Goal: Task Accomplishment & Management: Use online tool/utility

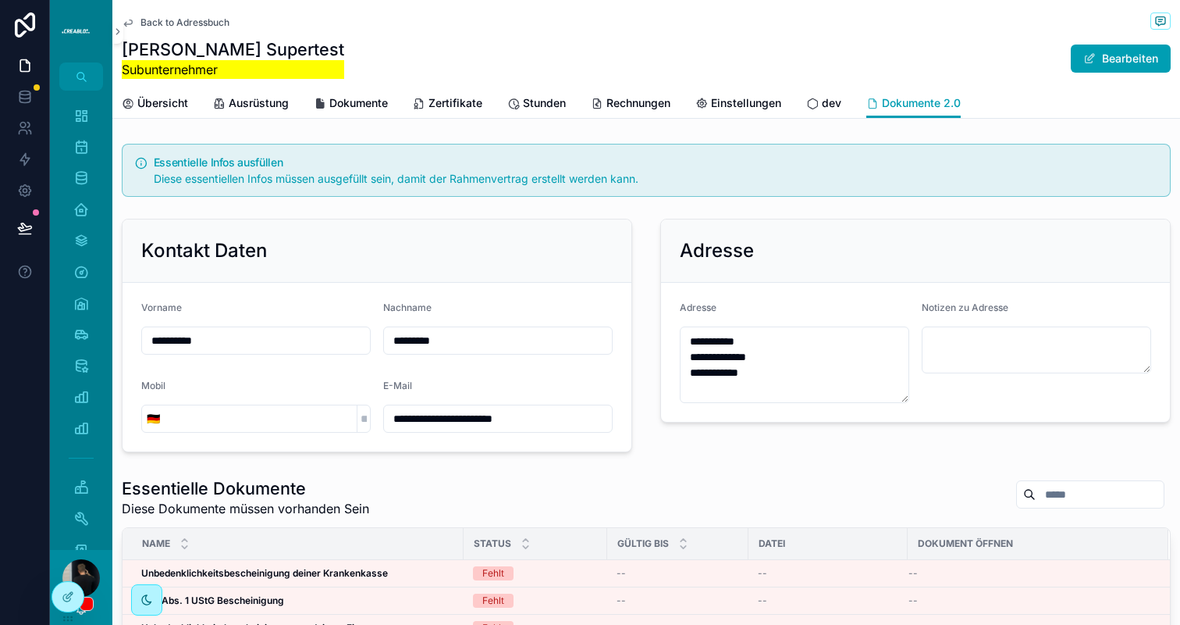
scroll to position [308, 0]
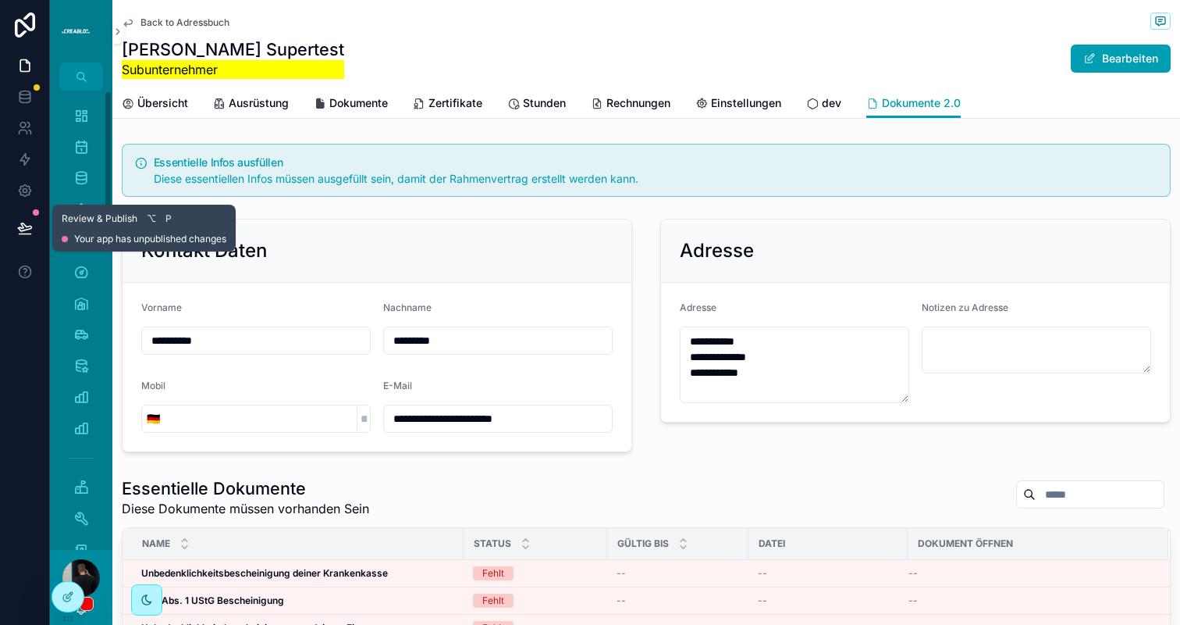
click at [41, 230] on button at bounding box center [25, 228] width 34 height 44
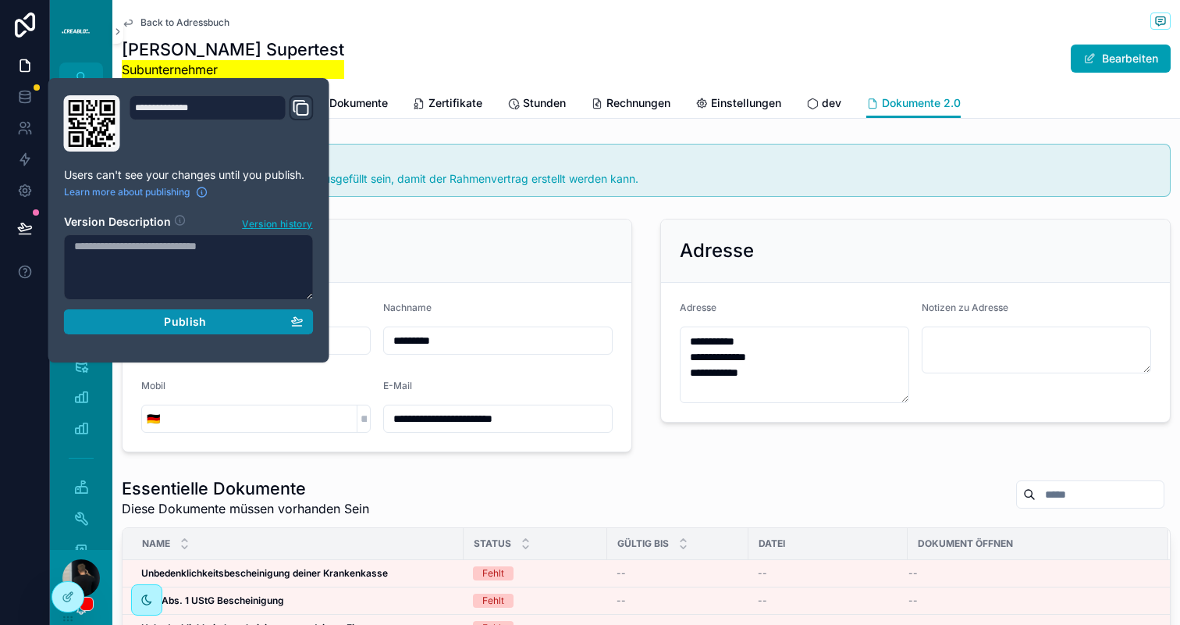
click at [184, 315] on span "Publish" at bounding box center [185, 322] width 42 height 14
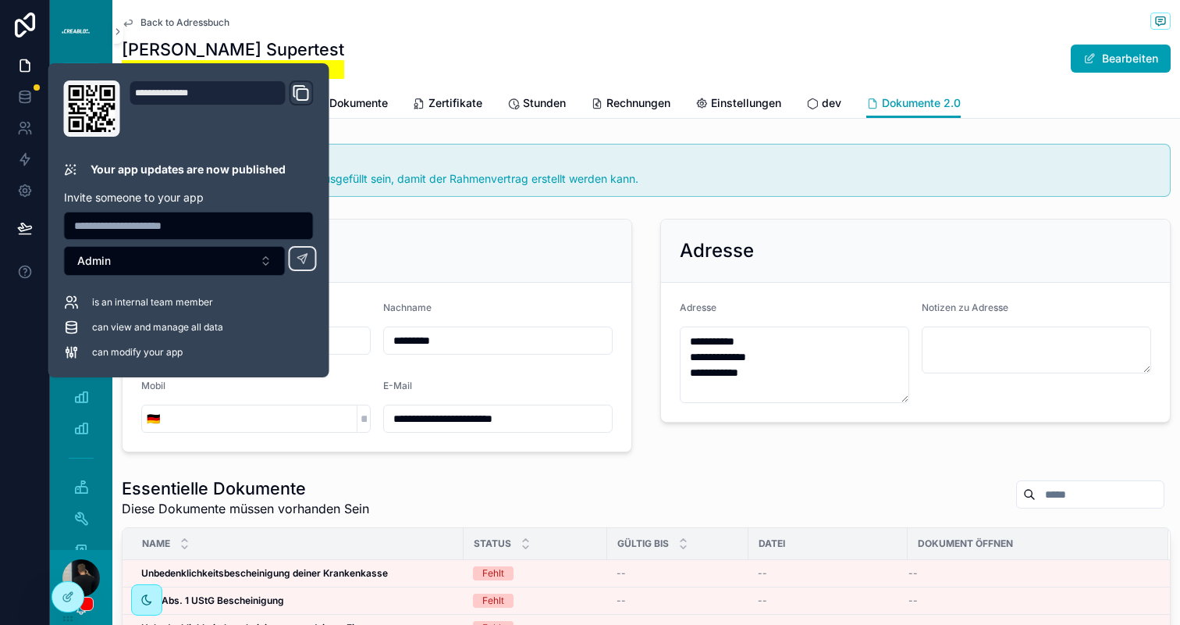
click at [390, 60] on div "[PERSON_NAME] Supertest Subunternehmer Bearbeiten" at bounding box center [646, 58] width 1049 height 41
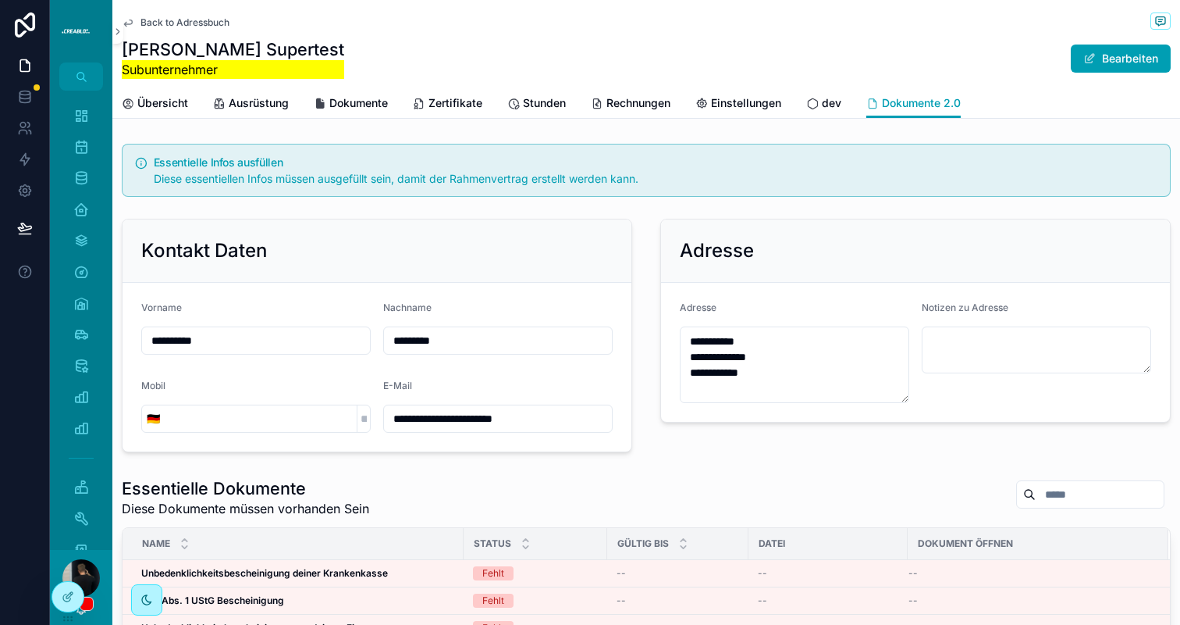
scroll to position [30, 0]
click at [72, 561] on icon at bounding box center [68, 563] width 12 height 12
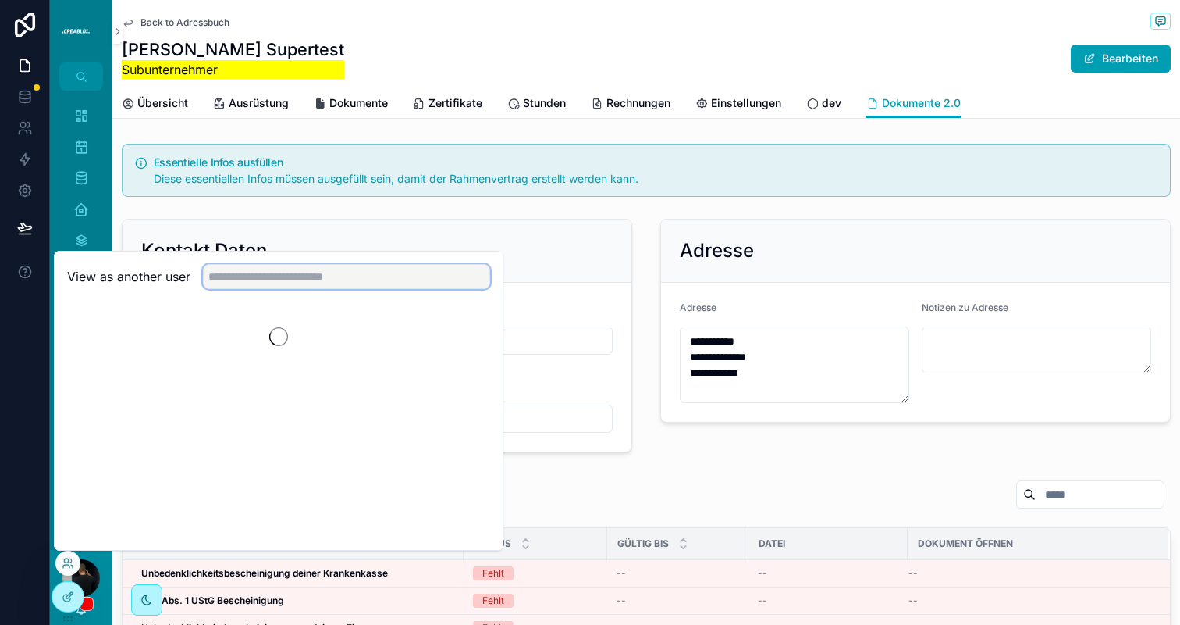
click at [287, 276] on input "text" at bounding box center [346, 276] width 287 height 25
type input "****"
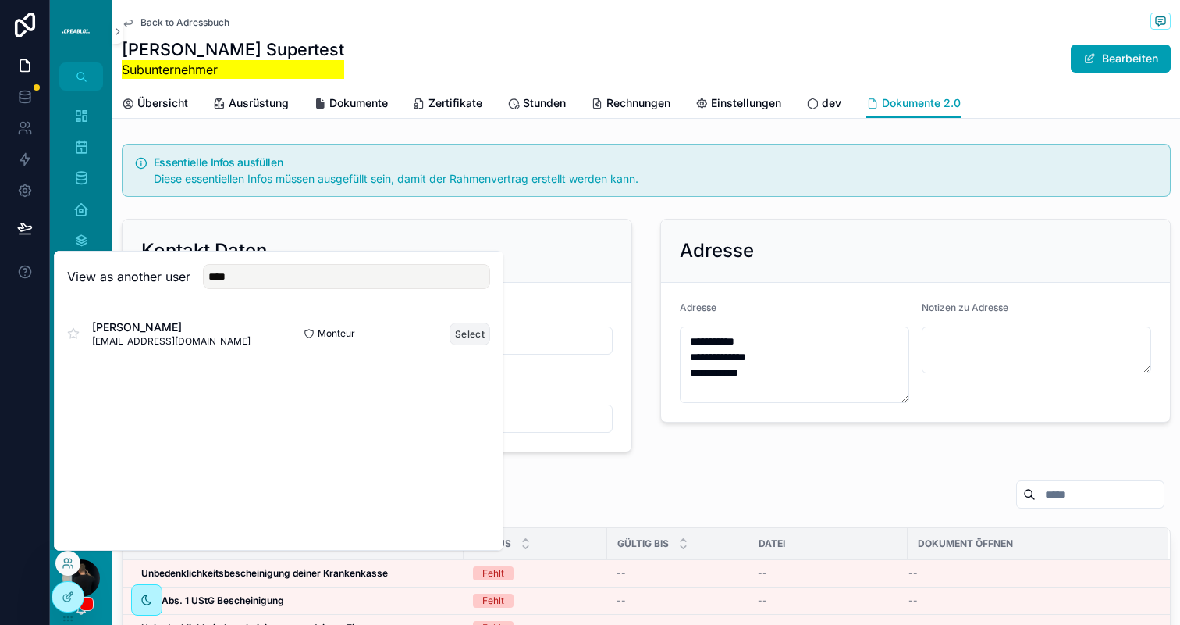
click at [486, 337] on button "Select" at bounding box center [470, 333] width 41 height 23
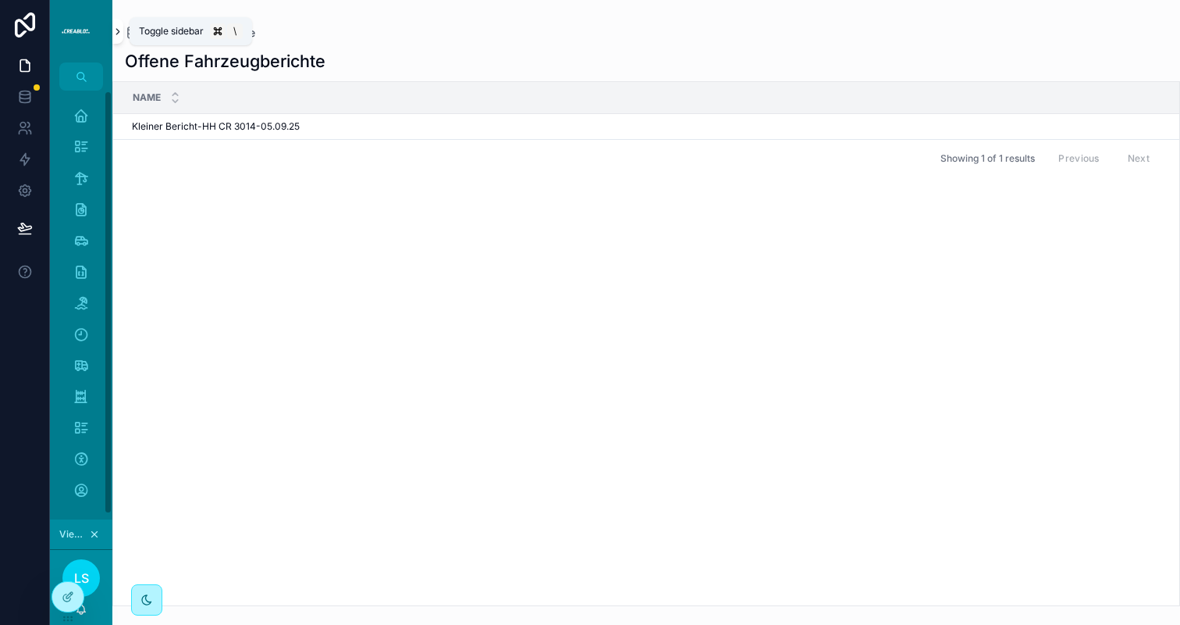
click at [112, 33] on icon "scrollable content" at bounding box center [117, 32] width 11 height 12
